Goal: Communication & Community: Answer question/provide support

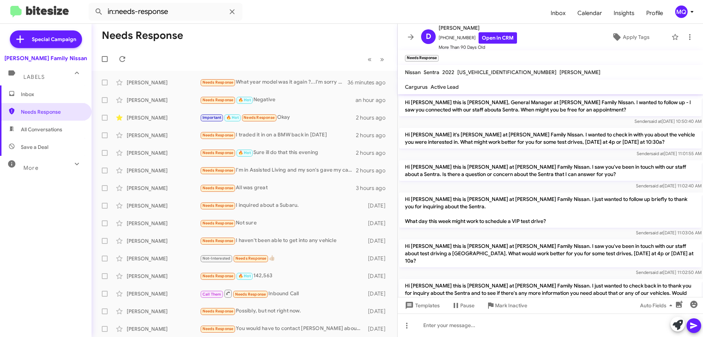
scroll to position [221, 0]
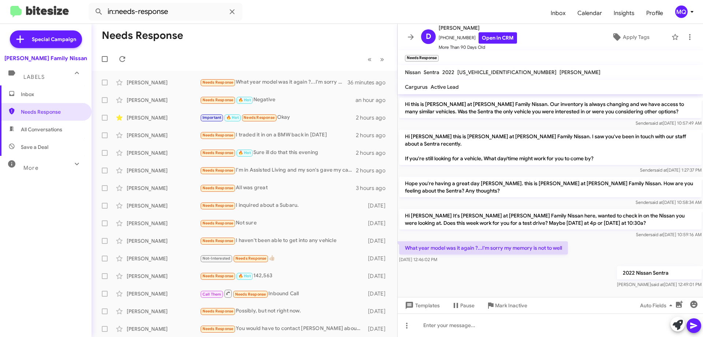
click at [36, 95] on span "Inbox" at bounding box center [52, 93] width 62 height 7
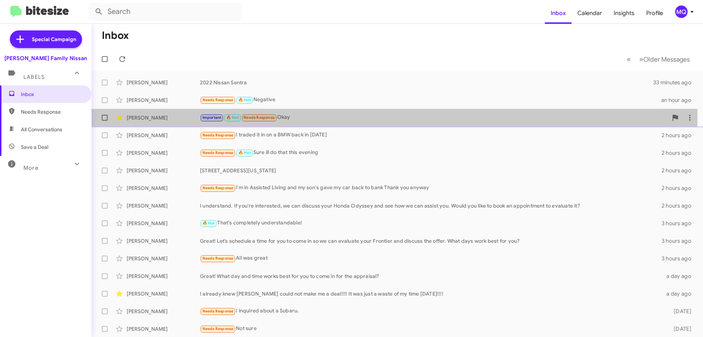
click at [169, 118] on div "[PERSON_NAME]" at bounding box center [163, 117] width 73 height 7
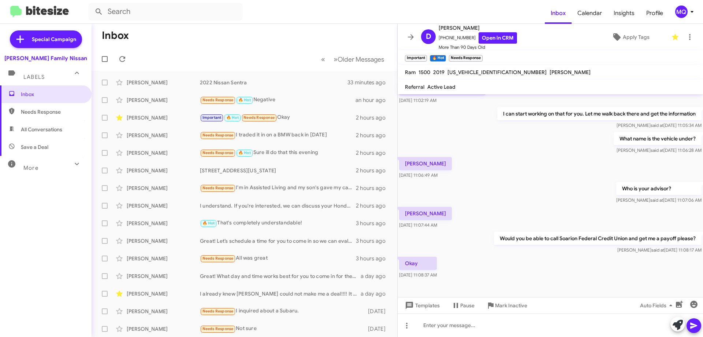
scroll to position [459, 0]
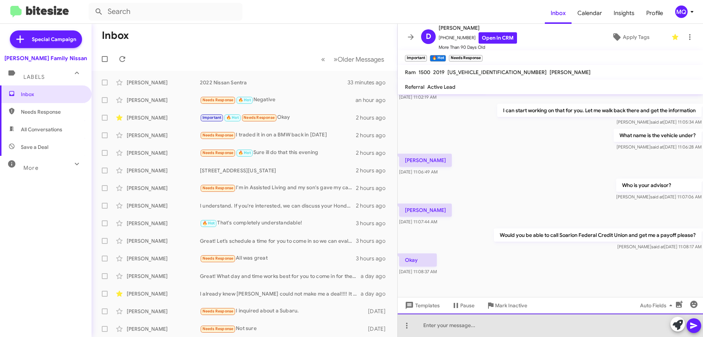
click at [433, 329] on div at bounding box center [550, 324] width 305 height 23
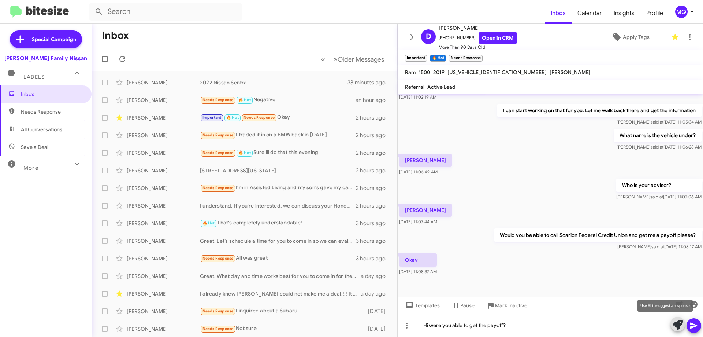
click at [671, 316] on button at bounding box center [678, 323] width 15 height 15
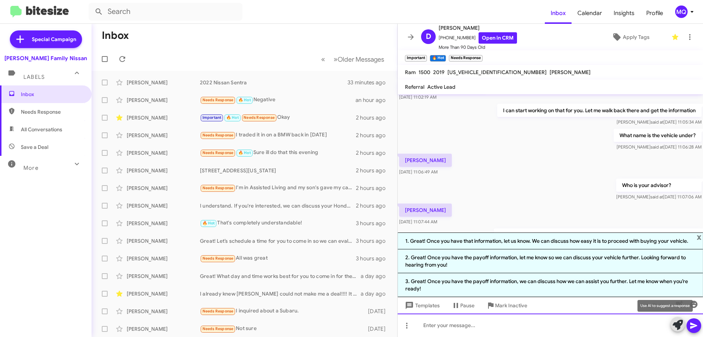
click at [451, 326] on div at bounding box center [550, 324] width 305 height 23
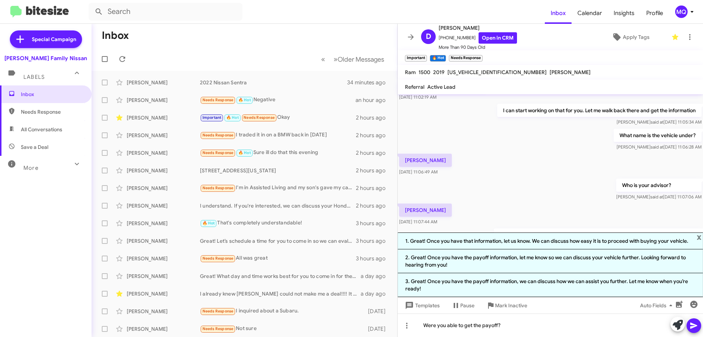
click at [694, 328] on icon at bounding box center [694, 325] width 9 height 9
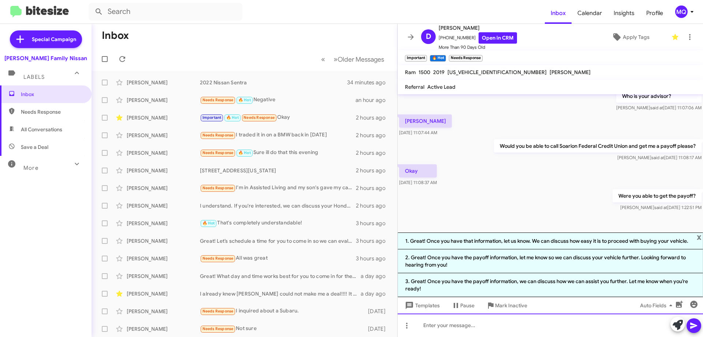
scroll to position [550, 0]
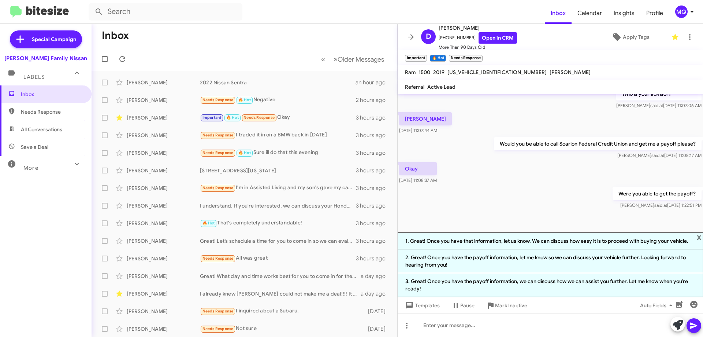
click at [519, 210] on div at bounding box center [550, 228] width 305 height 37
click at [698, 237] on span "x" at bounding box center [699, 236] width 5 height 9
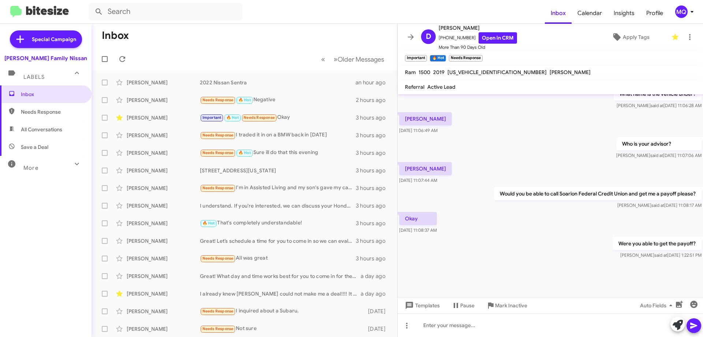
scroll to position [486, 0]
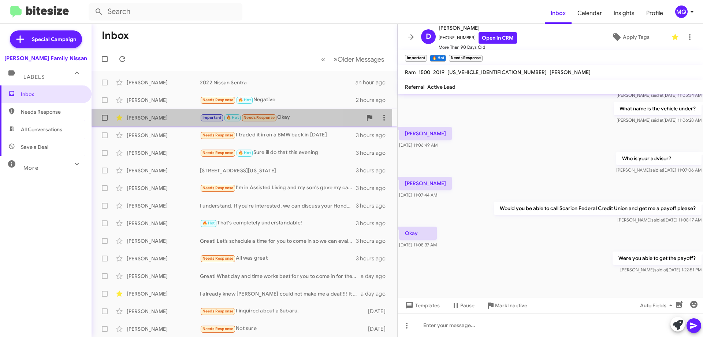
click at [181, 114] on div "[PERSON_NAME]" at bounding box center [163, 117] width 73 height 7
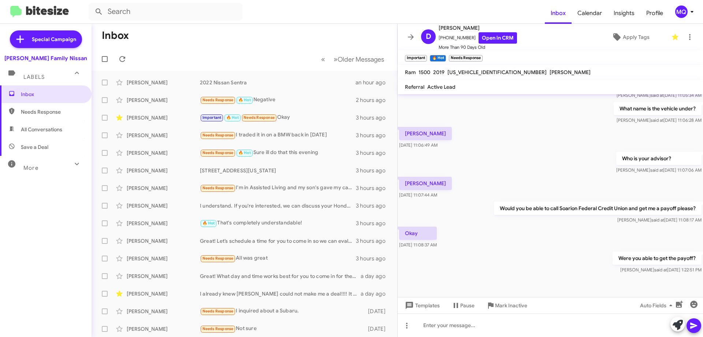
click at [41, 110] on span "Needs Response" at bounding box center [52, 111] width 62 height 7
type input "in:needs-response"
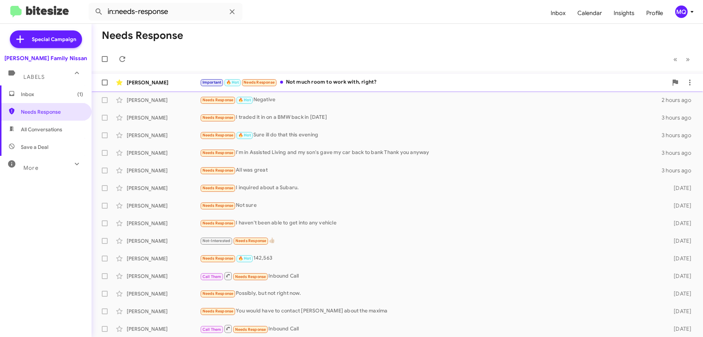
click at [349, 83] on div "Important 🔥 Hot Needs Response Not much room to work with, right?" at bounding box center [434, 82] width 468 height 8
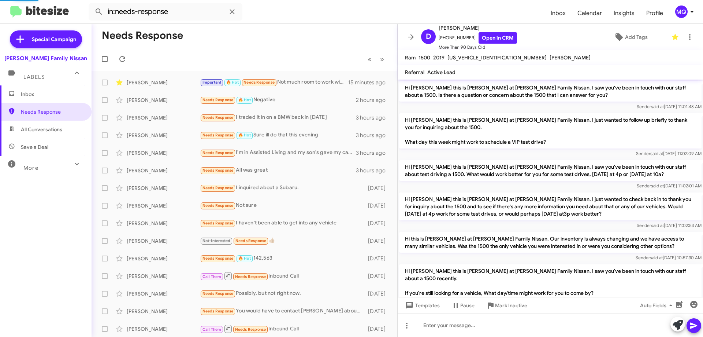
scroll to position [427, 0]
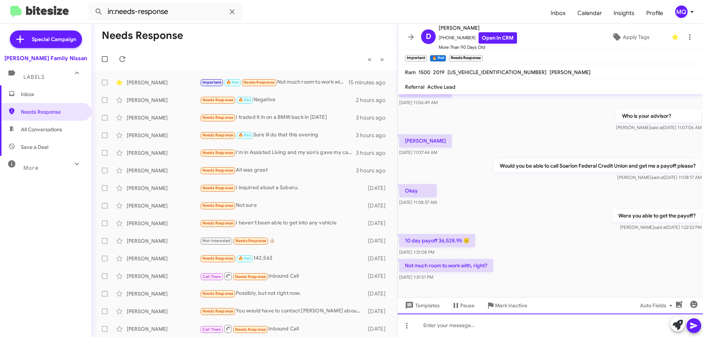
click at [452, 327] on div at bounding box center [550, 324] width 305 height 23
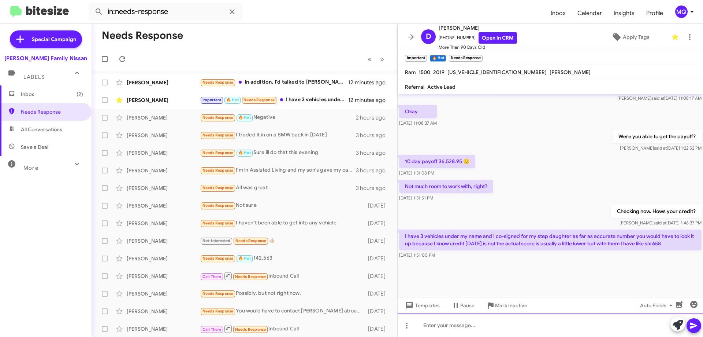
scroll to position [420, 0]
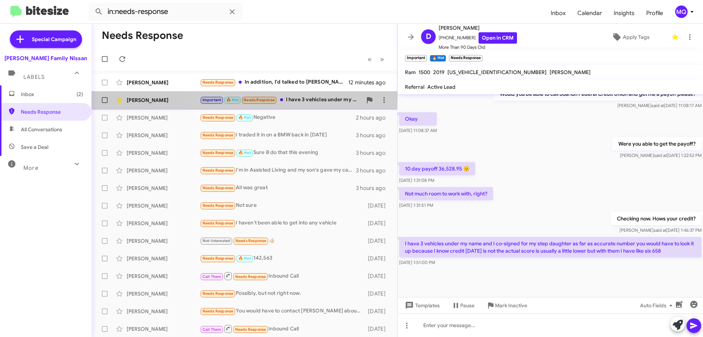
click at [314, 101] on div "Important 🔥 Hot Needs Response I have 3 vehicles under my name and I co-signed …" at bounding box center [281, 100] width 162 height 8
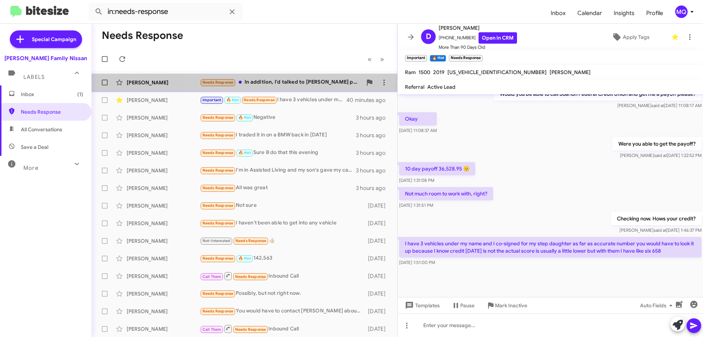
click at [278, 83] on div "Needs Response In addition, I'd talked to [PERSON_NAME] previously." at bounding box center [281, 82] width 162 height 8
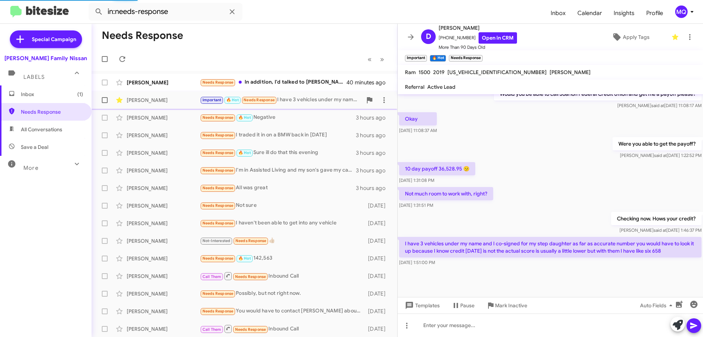
click at [309, 100] on div "Important 🔥 Hot Needs Response I have 3 vehicles under my name and I co-signed …" at bounding box center [281, 100] width 162 height 8
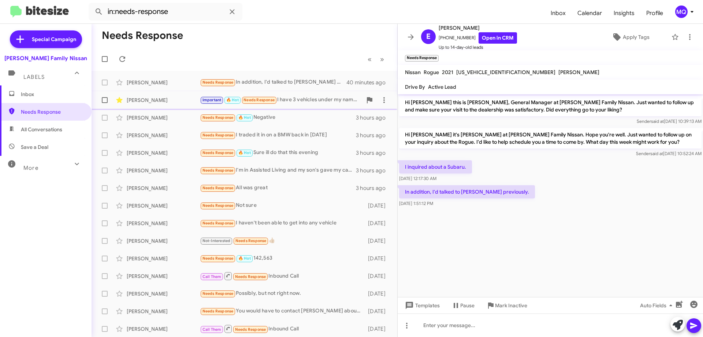
click at [296, 100] on div "Important 🔥 Hot Needs Response I have 3 vehicles under my name and I co-signed …" at bounding box center [281, 100] width 162 height 8
click at [31, 96] on span "Inbox" at bounding box center [52, 93] width 62 height 7
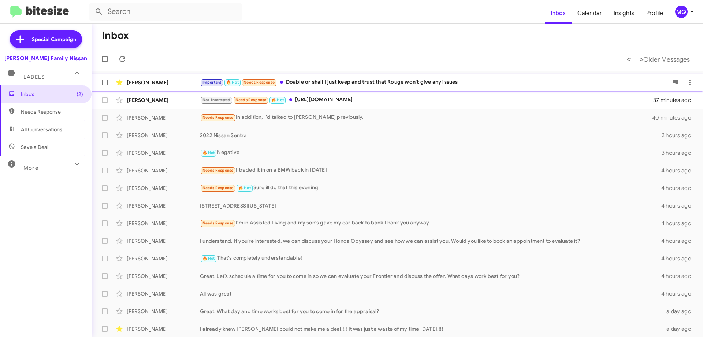
click at [349, 86] on div "Important 🔥 Hot Needs Response Doable or shall I just keep and trust that Rouge…" at bounding box center [434, 82] width 468 height 8
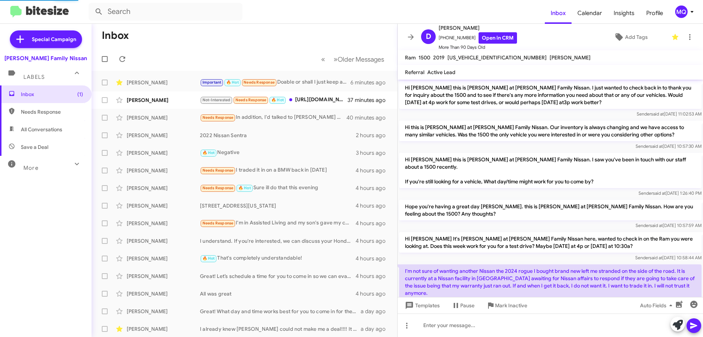
scroll to position [398, 0]
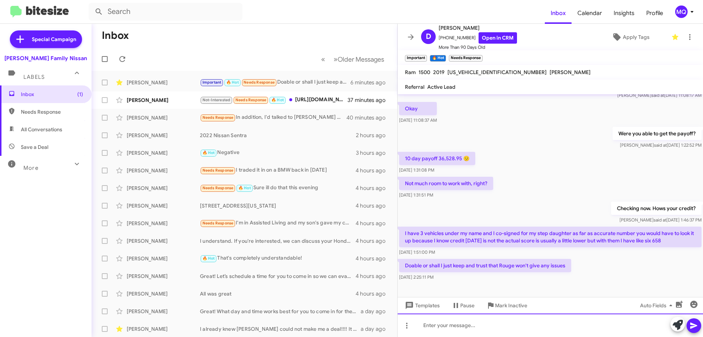
click at [493, 324] on div at bounding box center [550, 324] width 305 height 23
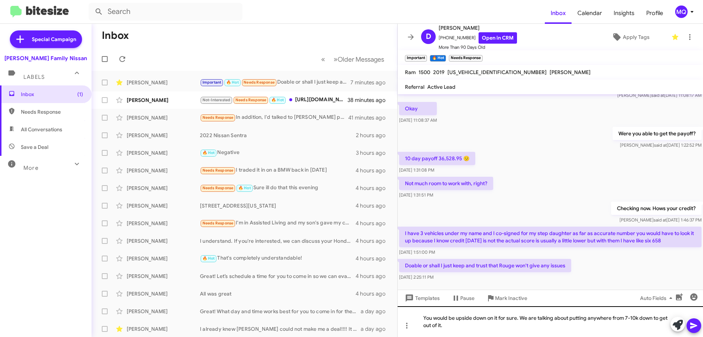
click at [671, 316] on button at bounding box center [678, 323] width 15 height 15
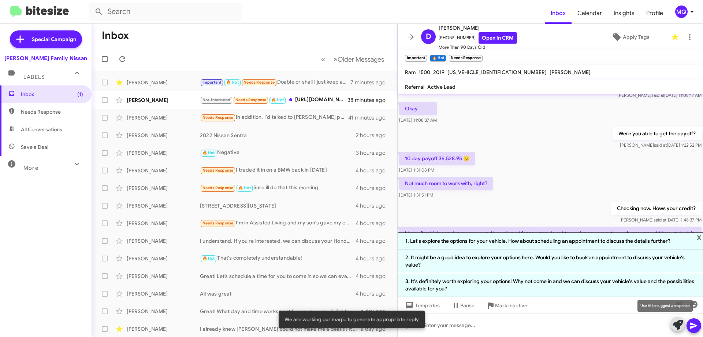
click at [494, 200] on div "Checking now. Hows your credit? [PERSON_NAME] said at [DATE] 1:46:37 PM" at bounding box center [550, 212] width 305 height 25
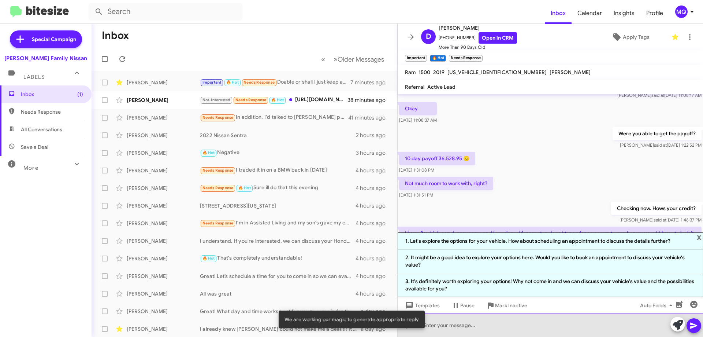
click at [492, 321] on div at bounding box center [550, 324] width 305 height 23
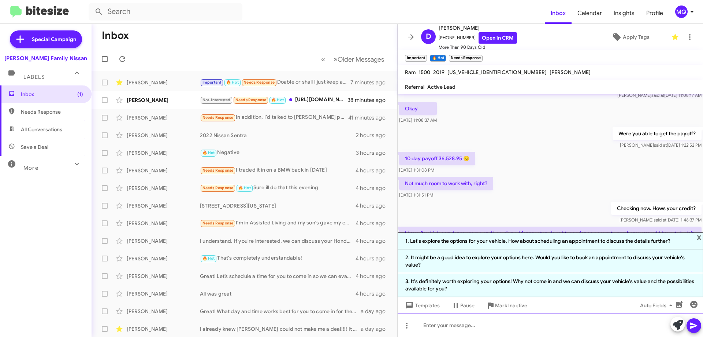
scroll to position [477, 0]
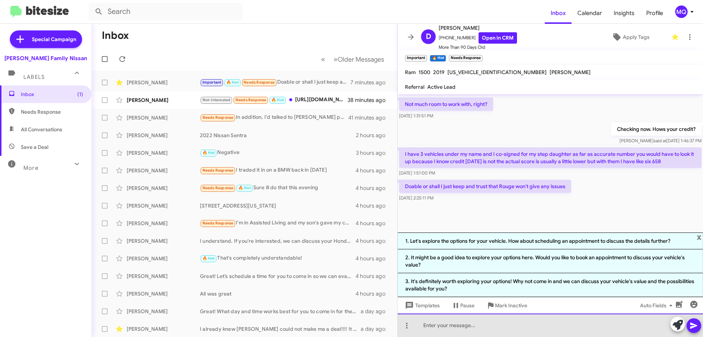
click at [446, 329] on div at bounding box center [550, 324] width 305 height 23
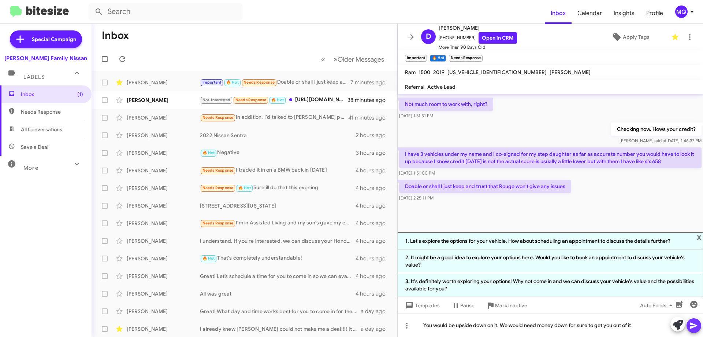
click at [691, 329] on icon at bounding box center [694, 325] width 9 height 9
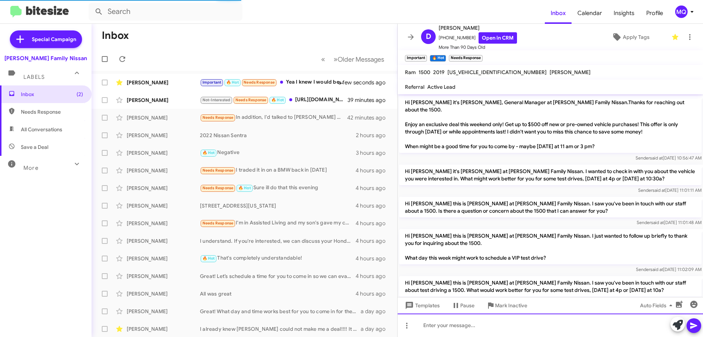
scroll to position [391, 0]
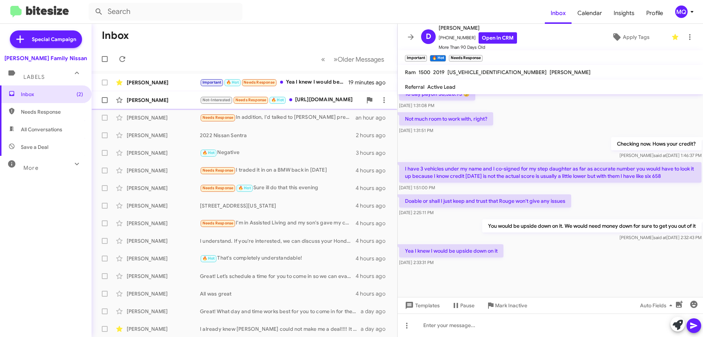
click at [167, 100] on div "[PERSON_NAME]" at bounding box center [163, 99] width 73 height 7
click at [327, 103] on div "Not-Interested Needs Response 🔥 Hot [URL][DOMAIN_NAME]" at bounding box center [281, 100] width 162 height 8
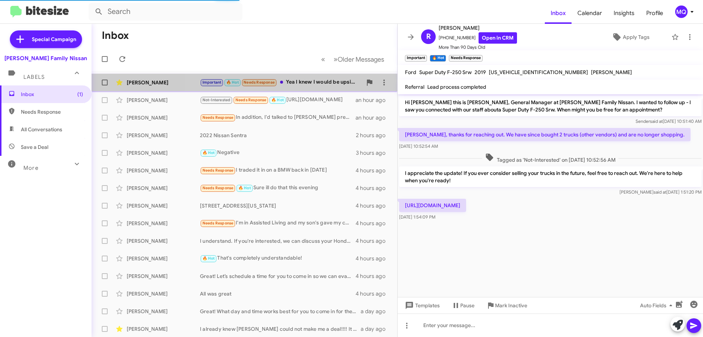
click at [313, 82] on div "Important 🔥 Hot Needs Response Yea I knew I would be upside down on it" at bounding box center [281, 82] width 162 height 8
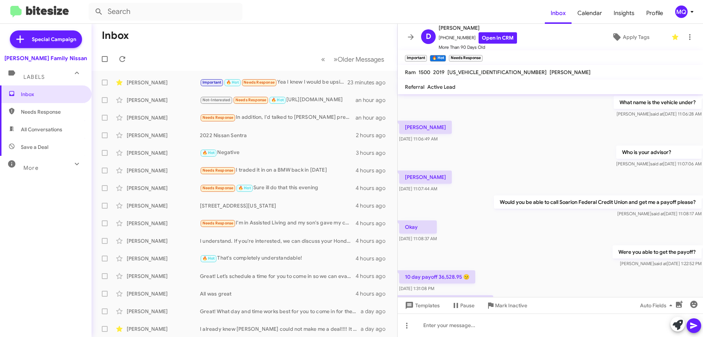
scroll to position [208, 0]
